Goal: Information Seeking & Learning: Learn about a topic

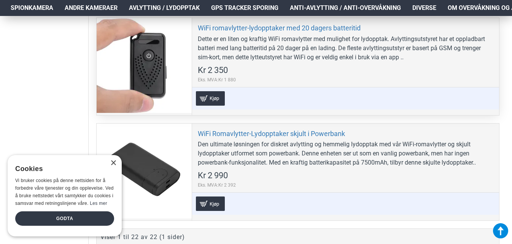
scroll to position [2508, 0]
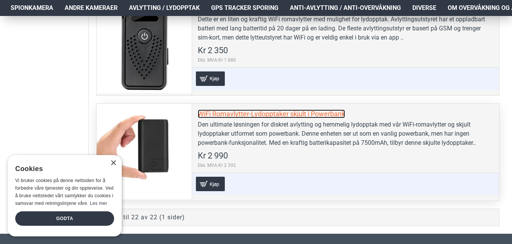
click at [263, 112] on link "WiFi Romavlytter-Lydopptaker skjult i Powerbank" at bounding box center [271, 113] width 147 height 9
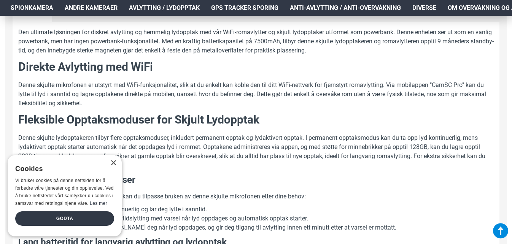
scroll to position [380, 0]
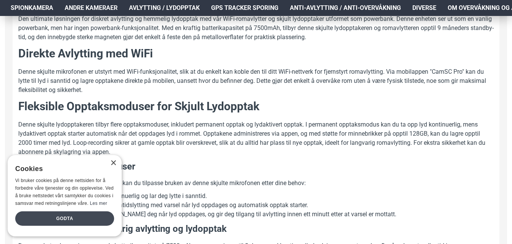
click at [71, 217] on div "Godta" at bounding box center [64, 218] width 99 height 14
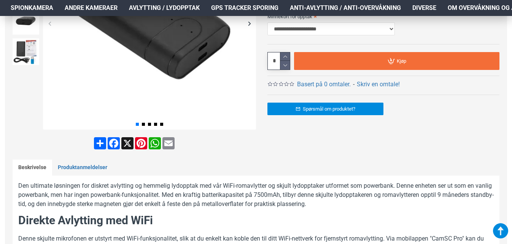
scroll to position [190, 0]
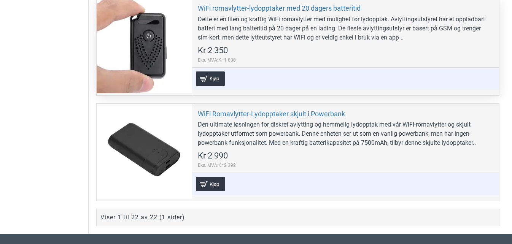
click at [185, 41] on div at bounding box center [144, 45] width 95 height 95
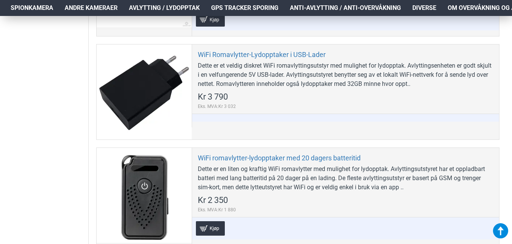
scroll to position [2356, 0]
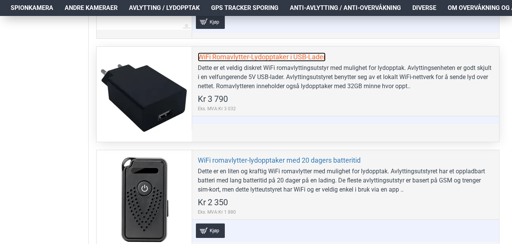
click at [265, 56] on link "WiFi Romavlytter-Lydopptaker i USB-Lader" at bounding box center [262, 56] width 128 height 9
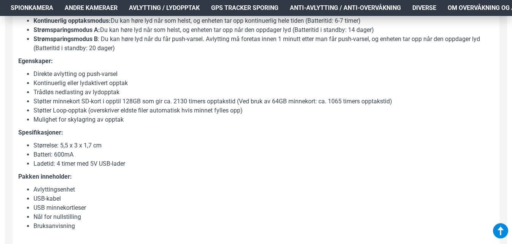
scroll to position [532, 0]
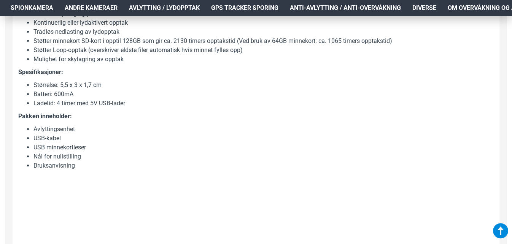
drag, startPoint x: 136, startPoint y: 153, endPoint x: 135, endPoint y: 142, distance: 11.1
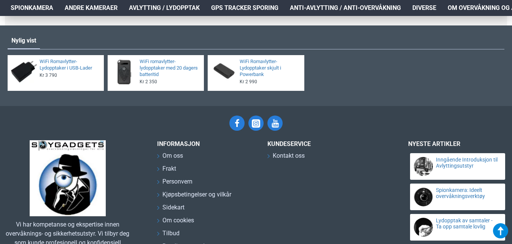
scroll to position [874, 0]
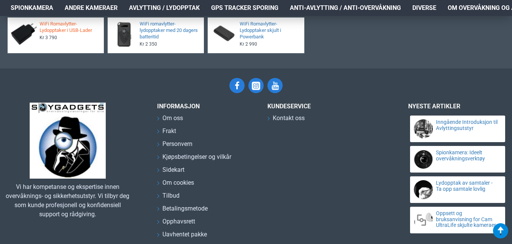
click at [76, 30] on link "WiFi Romavlytter-Lydopptaker i USB-Lader" at bounding box center [70, 27] width 60 height 13
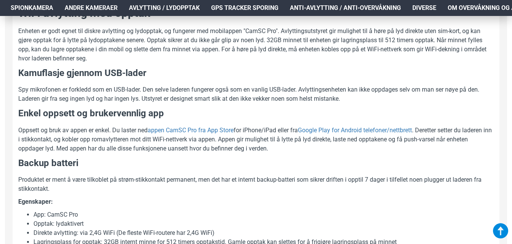
scroll to position [380, 0]
